Goal: Transaction & Acquisition: Obtain resource

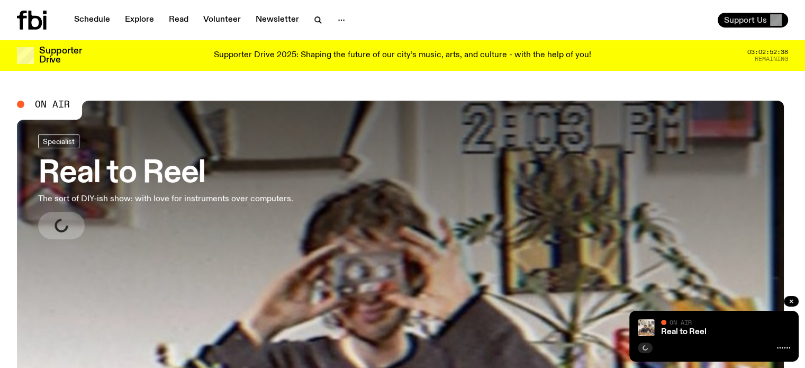
click at [750, 23] on span "Support Us" at bounding box center [745, 20] width 43 height 10
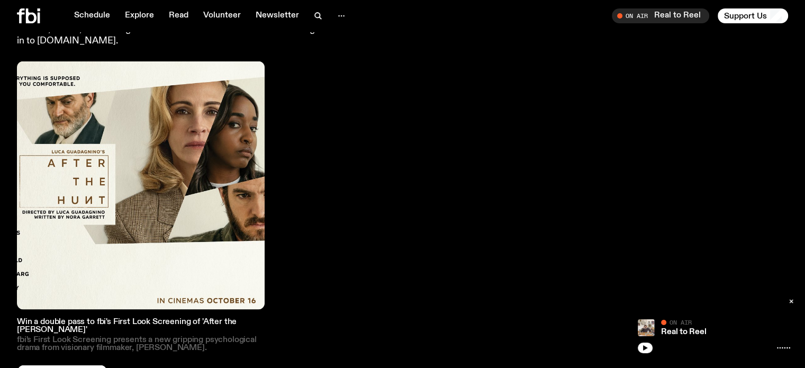
scroll to position [2041, 0]
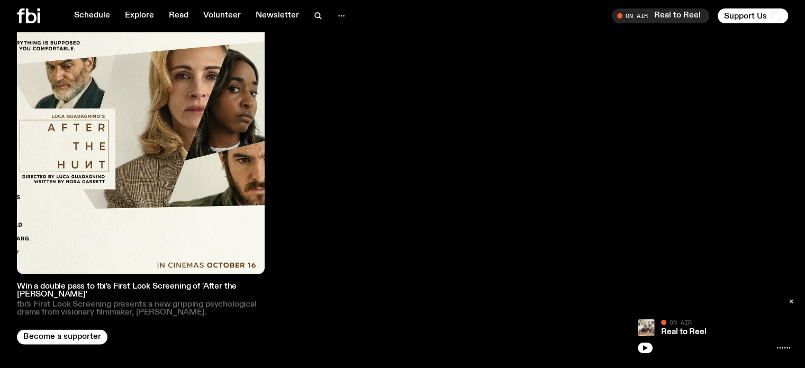
click at [152, 132] on img at bounding box center [141, 150] width 248 height 248
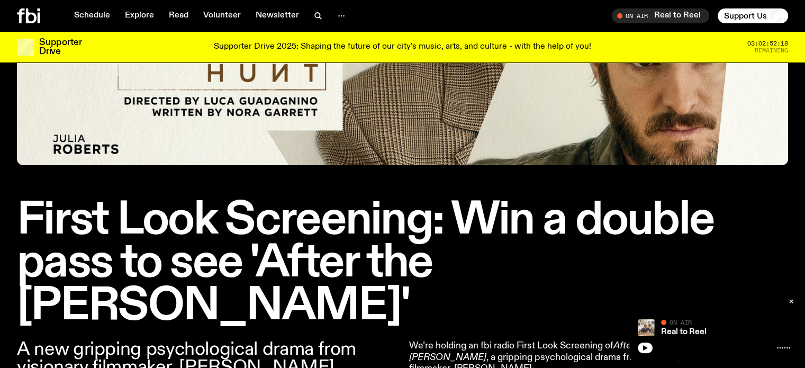
scroll to position [364, 0]
